Goal: Task Accomplishment & Management: Use online tool/utility

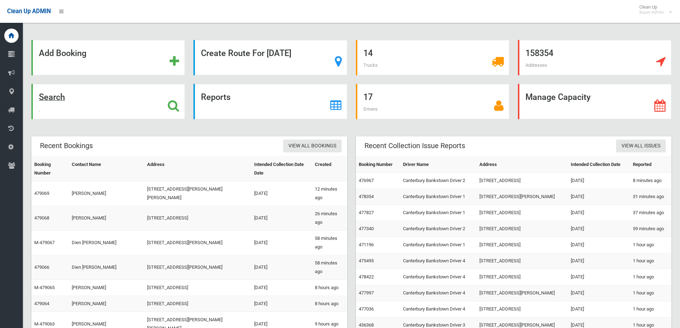
click at [172, 102] on icon at bounding box center [173, 106] width 11 height 12
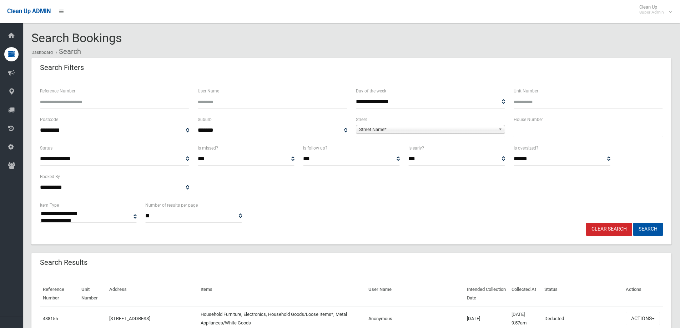
select select
click at [543, 136] on input "text" at bounding box center [588, 130] width 149 height 13
type input "***"
click at [359, 128] on link "Street Name*" at bounding box center [430, 129] width 149 height 9
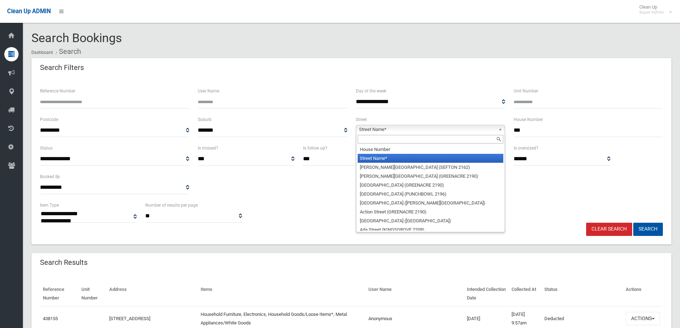
click at [364, 142] on input "text" at bounding box center [431, 139] width 146 height 9
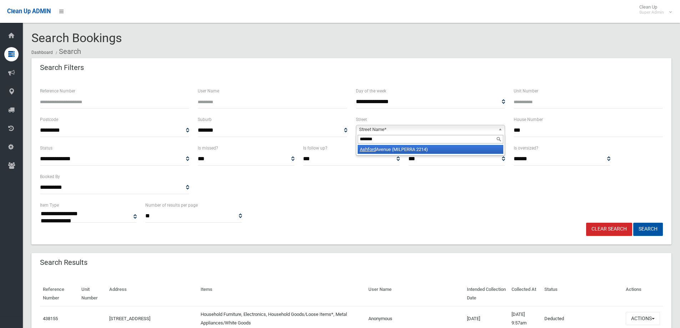
type input "*******"
click at [378, 152] on li "Ashford Avenue (MILPERRA 2214)" at bounding box center [431, 149] width 146 height 9
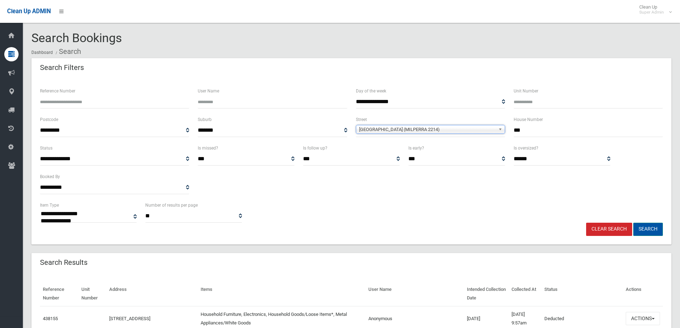
click at [653, 230] on button "Search" at bounding box center [648, 229] width 30 height 13
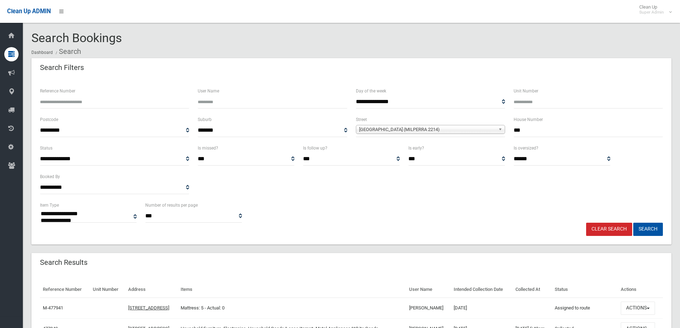
select select
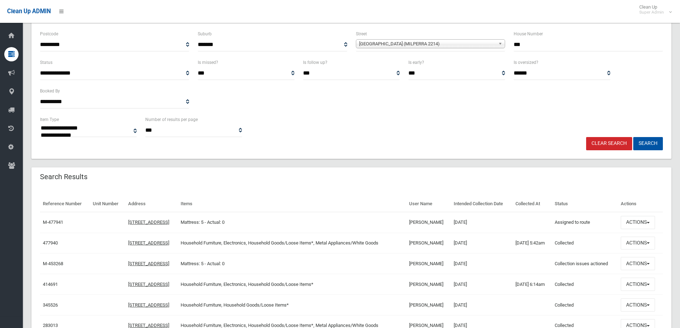
scroll to position [107, 0]
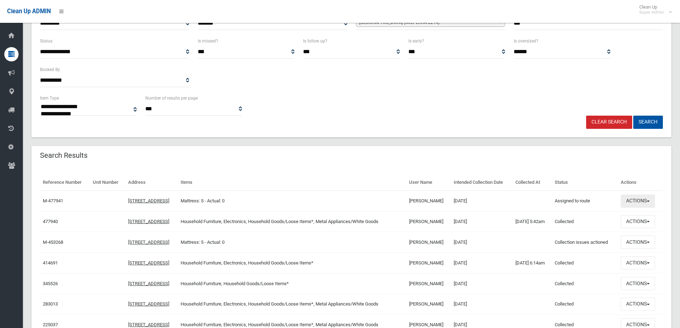
click at [646, 201] on button "Actions" at bounding box center [638, 201] width 34 height 13
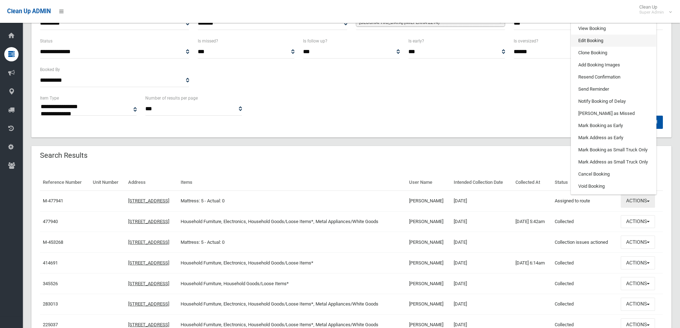
scroll to position [0, 0]
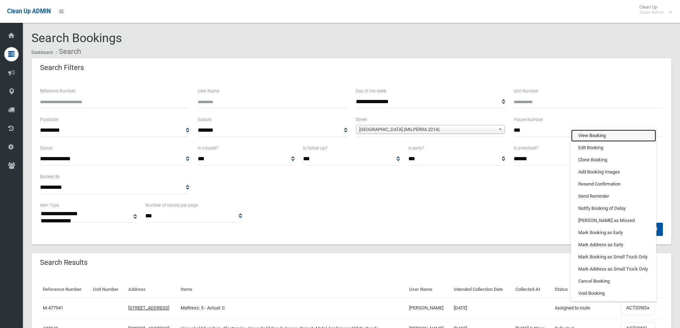
click at [594, 136] on link "View Booking" at bounding box center [613, 136] width 85 height 12
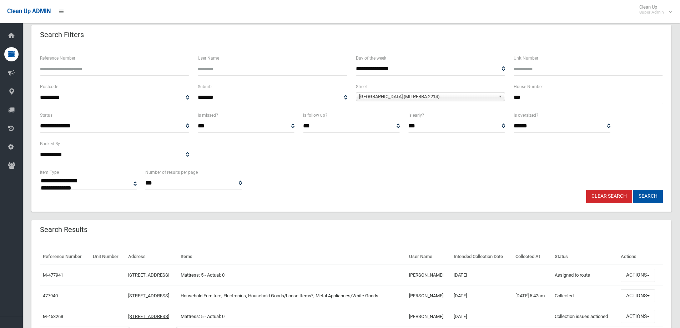
scroll to position [107, 0]
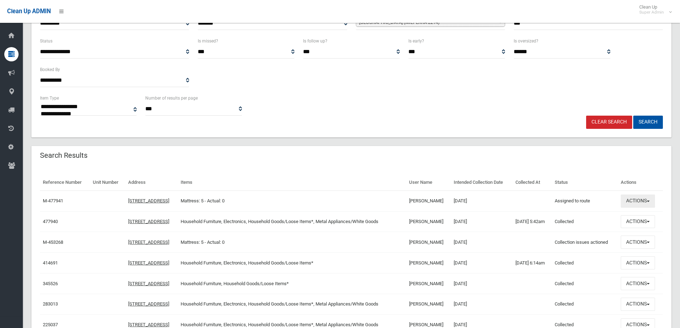
click at [633, 199] on button "Actions" at bounding box center [638, 201] width 34 height 13
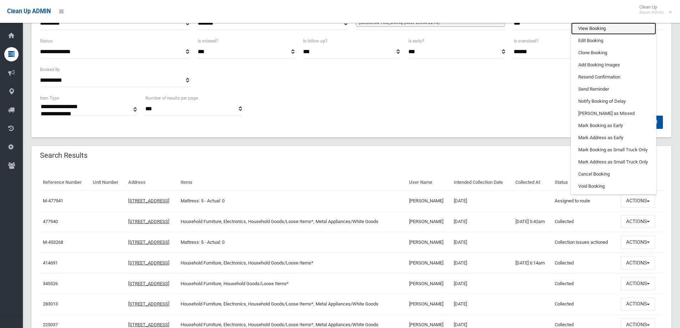
click at [597, 29] on link "View Booking" at bounding box center [613, 28] width 85 height 12
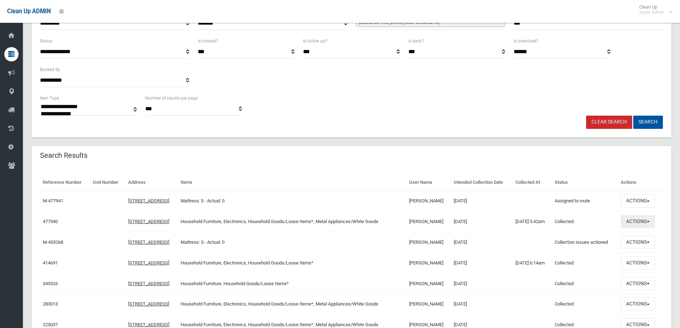
click at [638, 221] on button "Actions" at bounding box center [638, 221] width 34 height 13
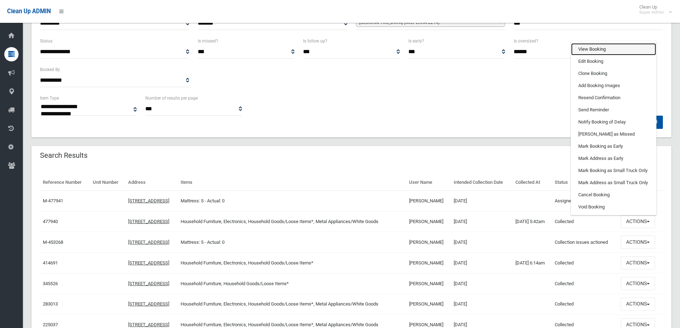
click at [588, 47] on link "View Booking" at bounding box center [613, 49] width 85 height 12
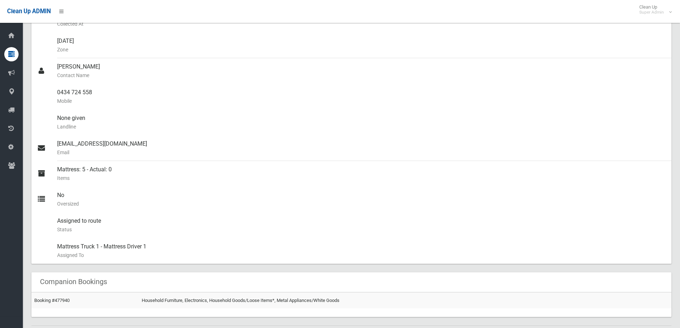
scroll to position [93, 0]
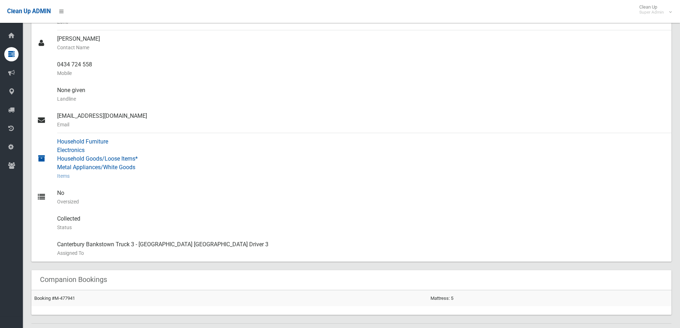
scroll to position [357, 0]
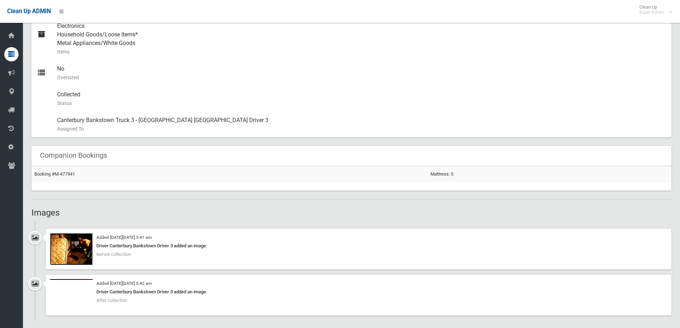
click at [68, 244] on img at bounding box center [71, 249] width 43 height 32
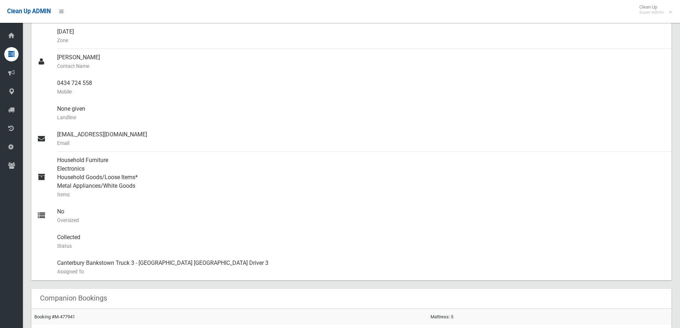
scroll to position [0, 0]
